Goal: Information Seeking & Learning: Find contact information

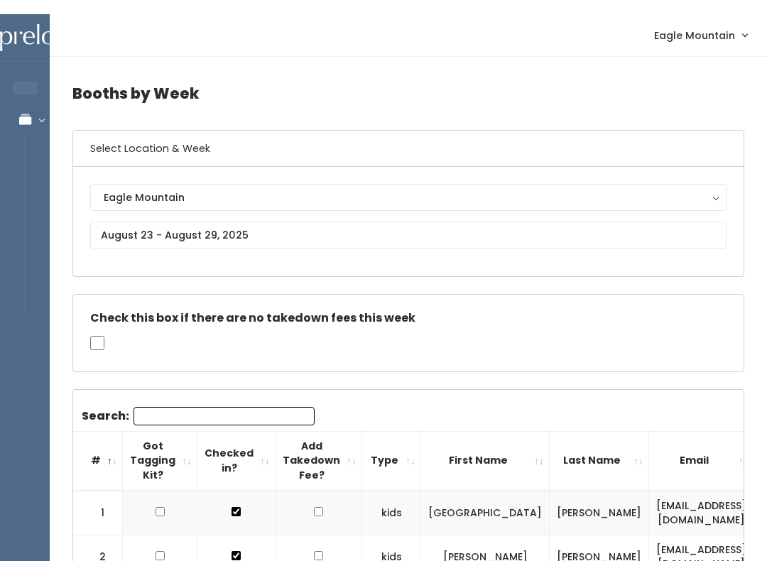
scroll to position [0, 282]
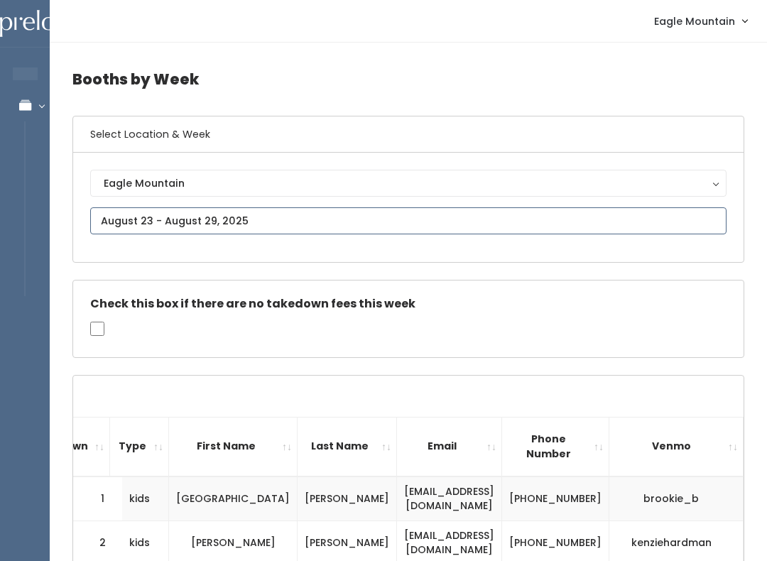
click at [281, 219] on input "text" at bounding box center [408, 221] width 637 height 27
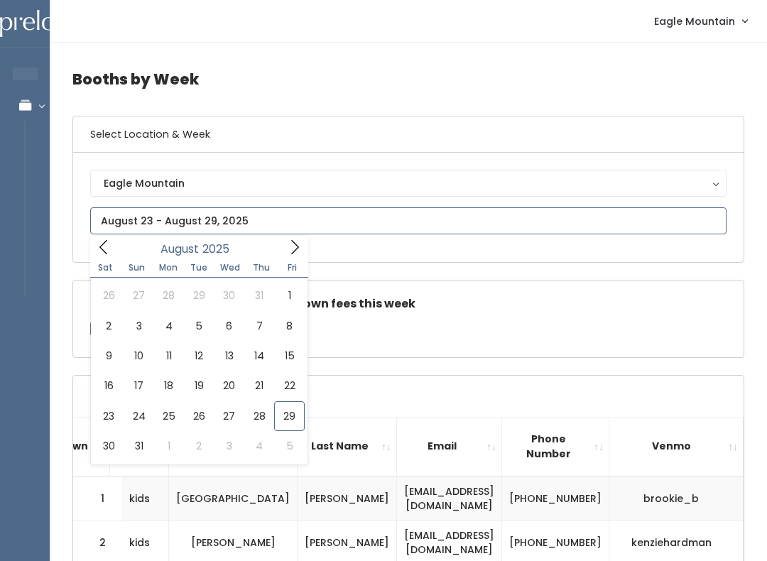
type input "August 23 to August 29"
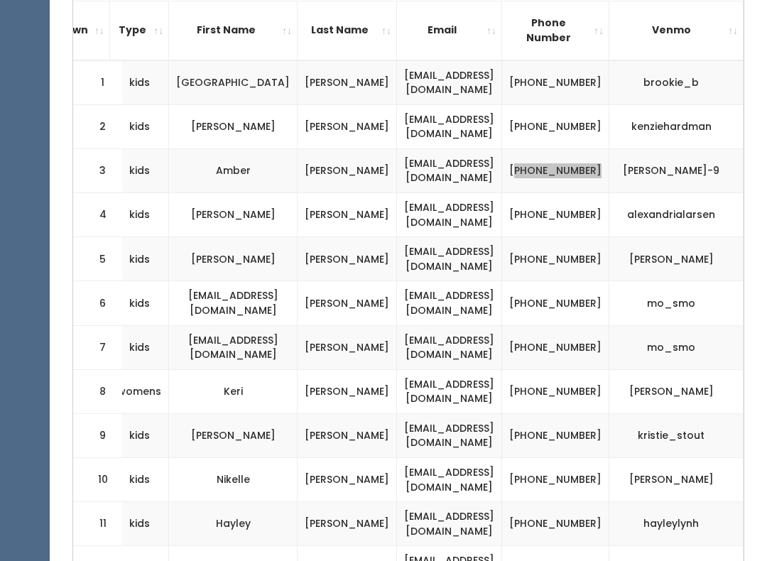
scroll to position [416, 0]
click at [590, 205] on td "[PHONE_NUMBER]" at bounding box center [555, 215] width 107 height 44
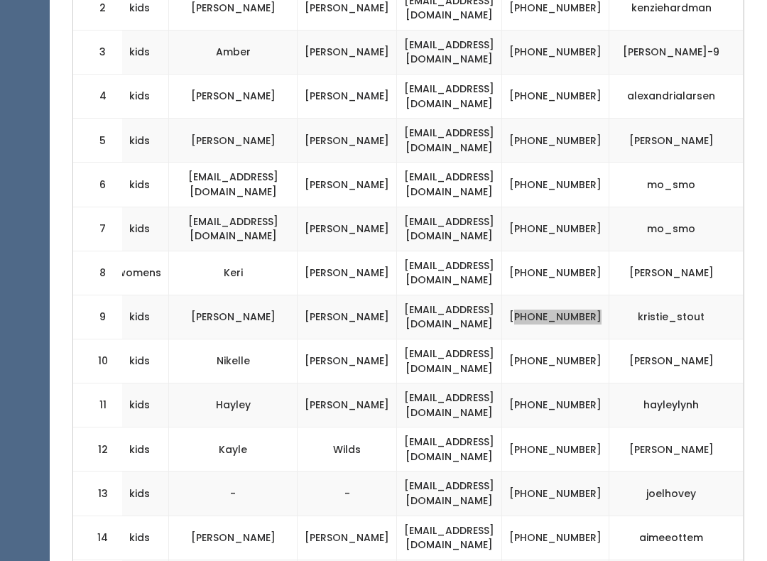
scroll to position [536, 0]
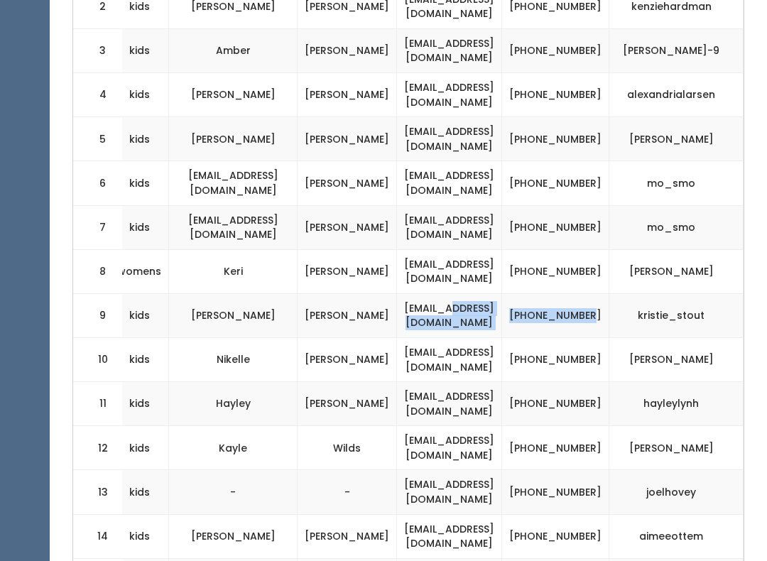
click at [610, 361] on td "[PHONE_NUMBER]" at bounding box center [555, 361] width 107 height 44
click at [610, 325] on td "[PHONE_NUMBER]" at bounding box center [555, 316] width 107 height 44
click at [582, 339] on td "[PHONE_NUMBER]" at bounding box center [555, 361] width 107 height 44
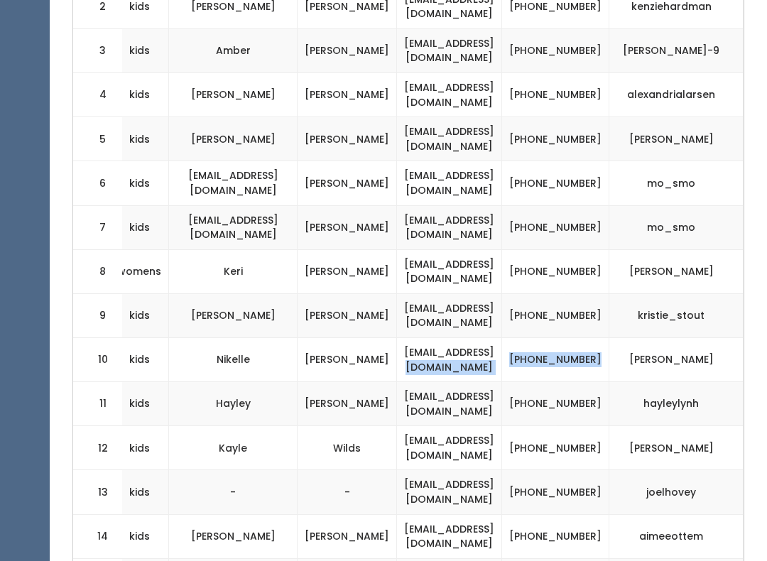
click at [610, 387] on td "[PHONE_NUMBER]" at bounding box center [555, 405] width 107 height 44
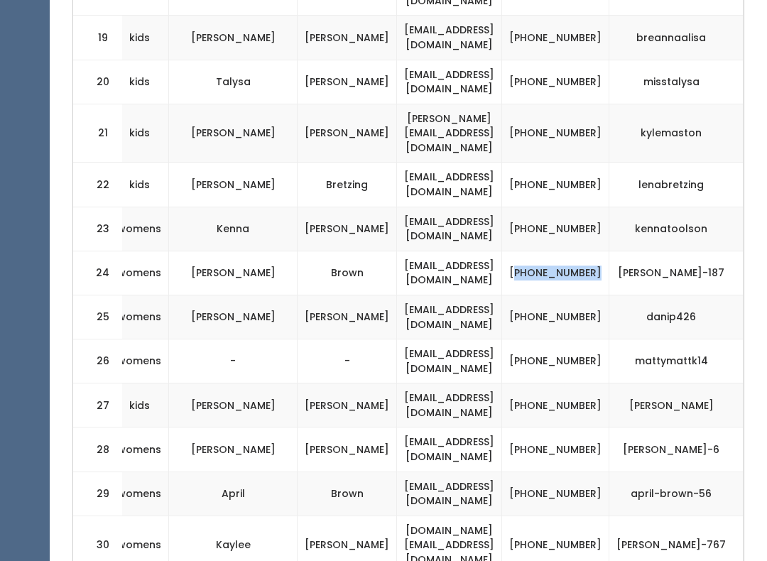
scroll to position [1259, 0]
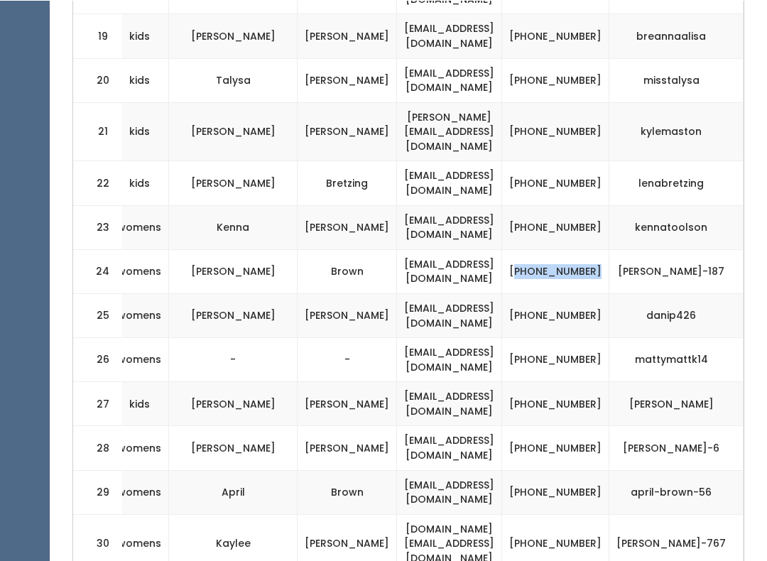
click at [592, 293] on td "[PHONE_NUMBER]" at bounding box center [555, 315] width 107 height 44
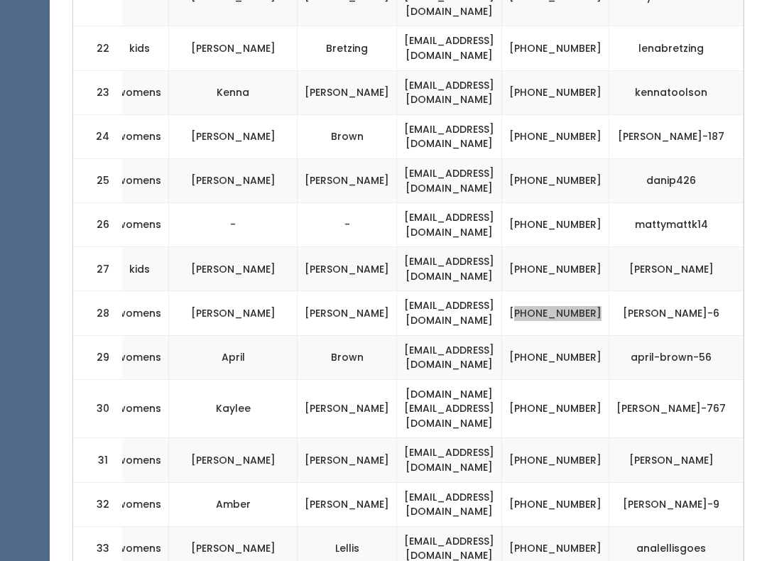
scroll to position [1392, 0]
click at [610, 292] on td "[PHONE_NUMBER]" at bounding box center [555, 314] width 107 height 44
click at [502, 439] on td "[EMAIL_ADDRESS][DOMAIN_NAME]" at bounding box center [449, 461] width 105 height 44
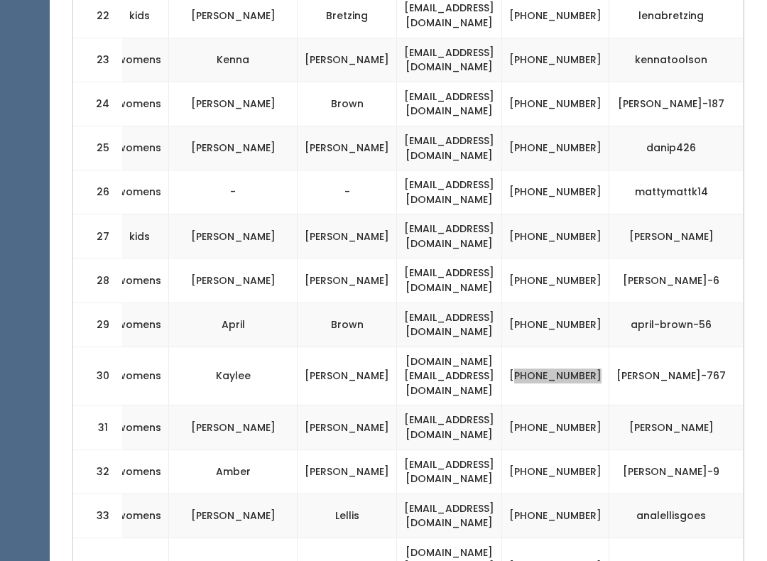
scroll to position [1425, 0]
click at [576, 450] on td "[PHONE_NUMBER]" at bounding box center [555, 472] width 107 height 44
click at [568, 494] on td "[PHONE_NUMBER]" at bounding box center [555, 516] width 107 height 44
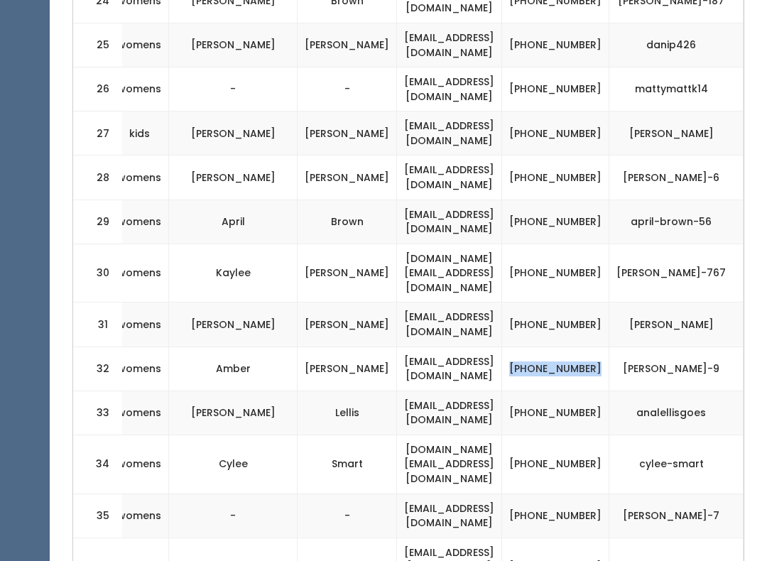
scroll to position [1548, 0]
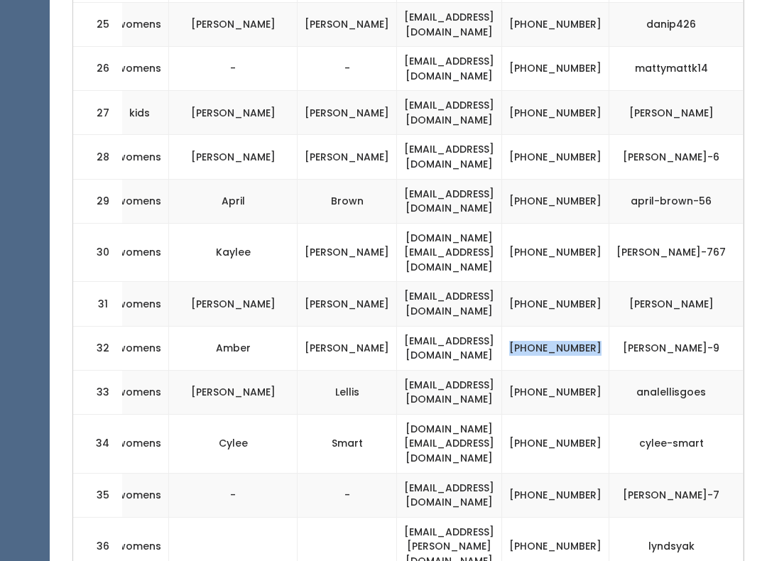
click at [586, 415] on td "[PHONE_NUMBER]" at bounding box center [555, 444] width 107 height 59
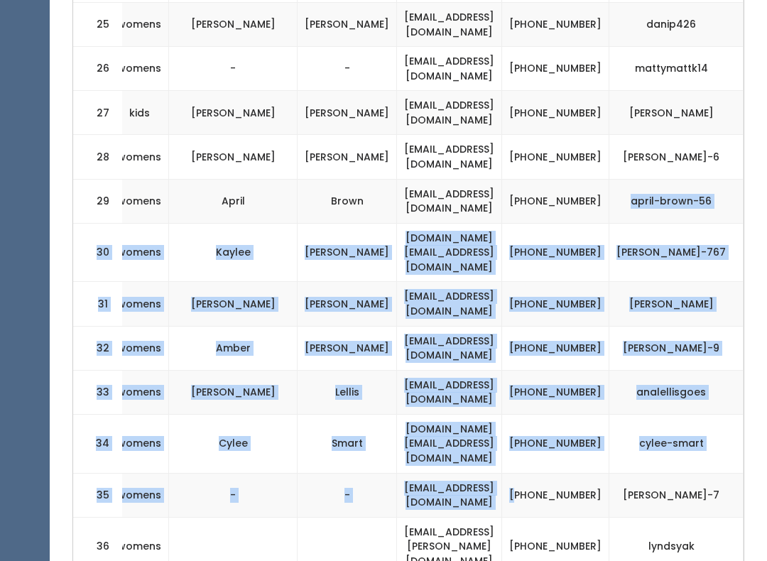
click at [435, 518] on td "[EMAIL_ADDRESS][PERSON_NAME][DOMAIN_NAME]" at bounding box center [449, 547] width 105 height 59
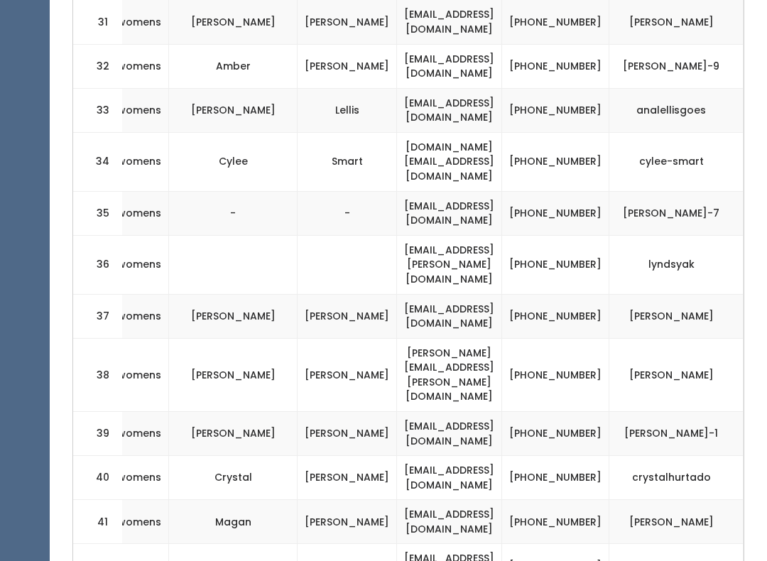
scroll to position [0, 282]
click at [585, 501] on td "[PHONE_NUMBER]" at bounding box center [555, 523] width 107 height 44
click at [586, 501] on td "[PHONE_NUMBER]" at bounding box center [555, 523] width 107 height 44
click at [578, 457] on td "[PHONE_NUMBER]" at bounding box center [555, 479] width 107 height 44
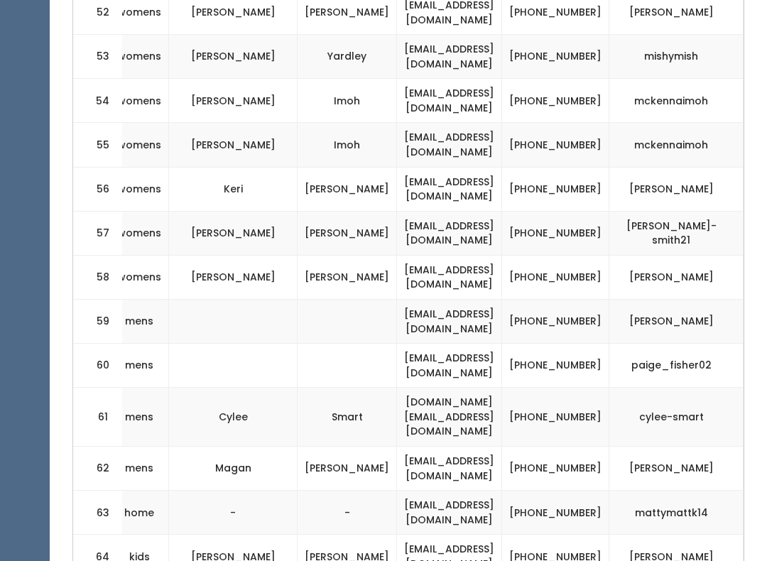
scroll to position [3054, 0]
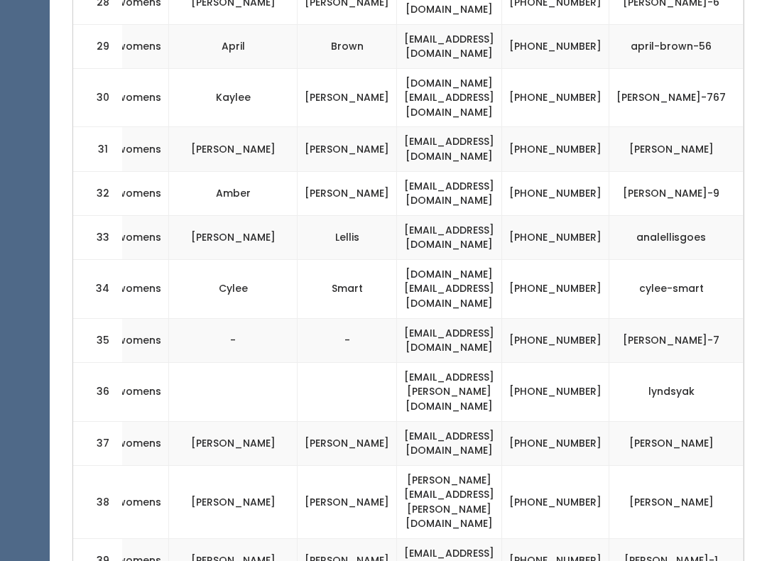
scroll to position [1707, 0]
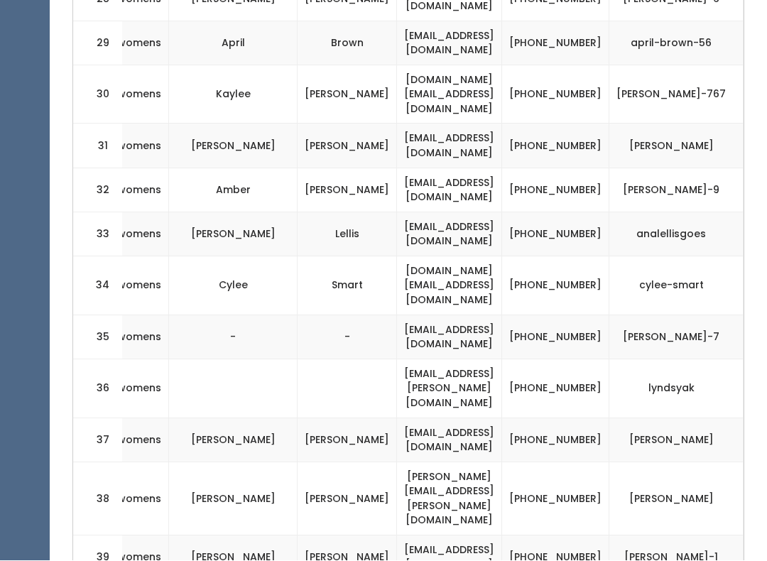
click at [660, 316] on td "[PERSON_NAME]-7" at bounding box center [677, 338] width 134 height 44
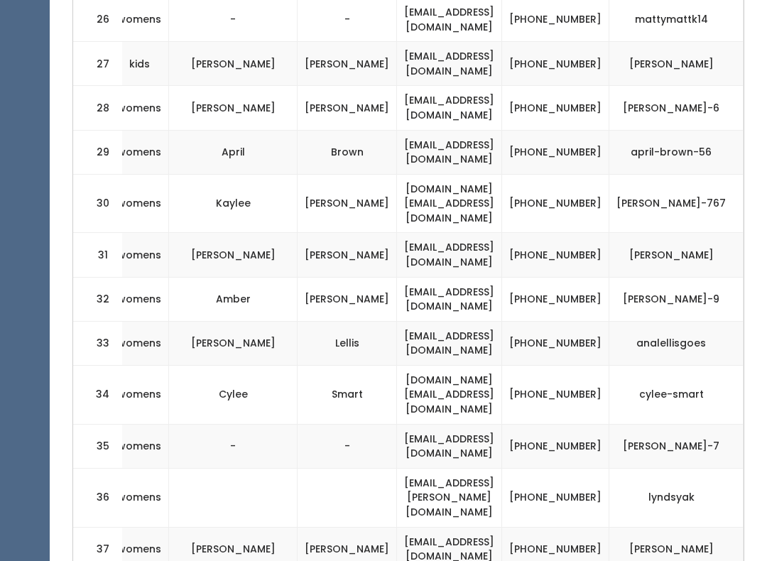
scroll to position [1600, 0]
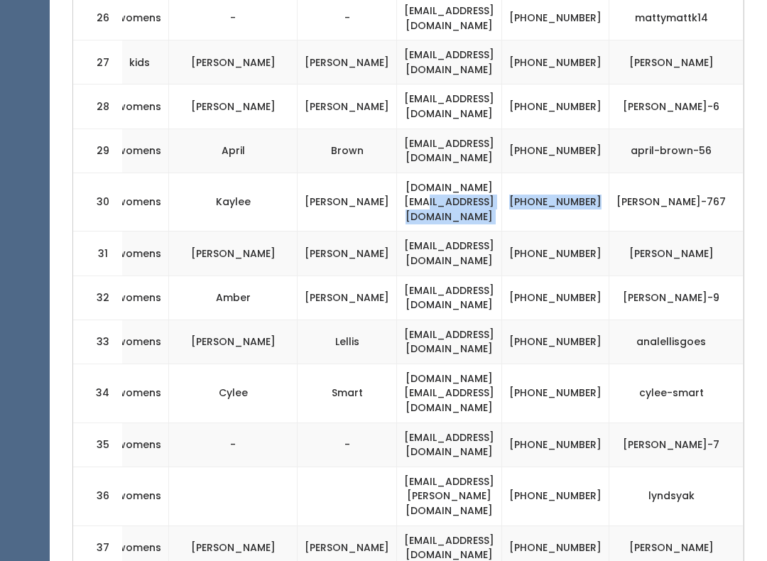
click at [582, 173] on td "[PHONE_NUMBER]" at bounding box center [555, 202] width 107 height 59
click at [603, 173] on td "[PHONE_NUMBER]" at bounding box center [555, 202] width 107 height 59
click at [427, 129] on td "[EMAIL_ADDRESS][DOMAIN_NAME]" at bounding box center [449, 151] width 105 height 44
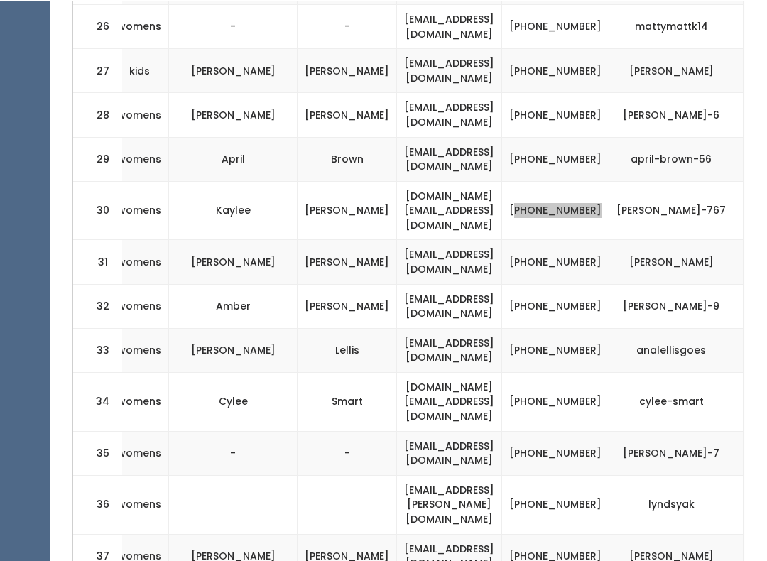
scroll to position [1591, 0]
click at [591, 372] on td "[PHONE_NUMBER]" at bounding box center [555, 401] width 107 height 59
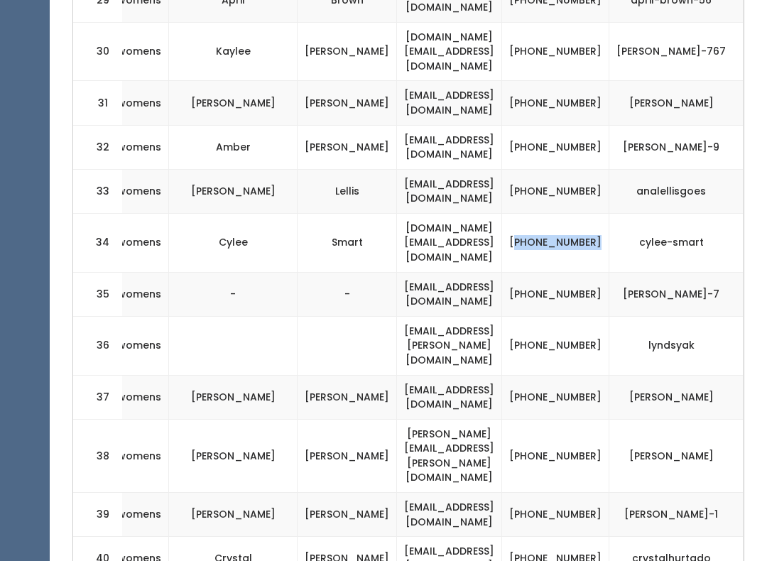
scroll to position [1746, 0]
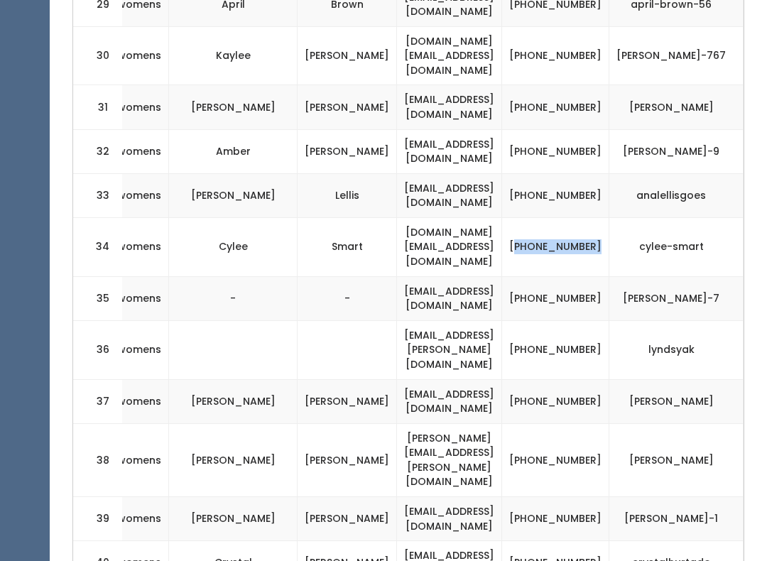
click at [566, 541] on td "[PHONE_NUMBER]" at bounding box center [555, 563] width 107 height 44
